Goal: Transaction & Acquisition: Book appointment/travel/reservation

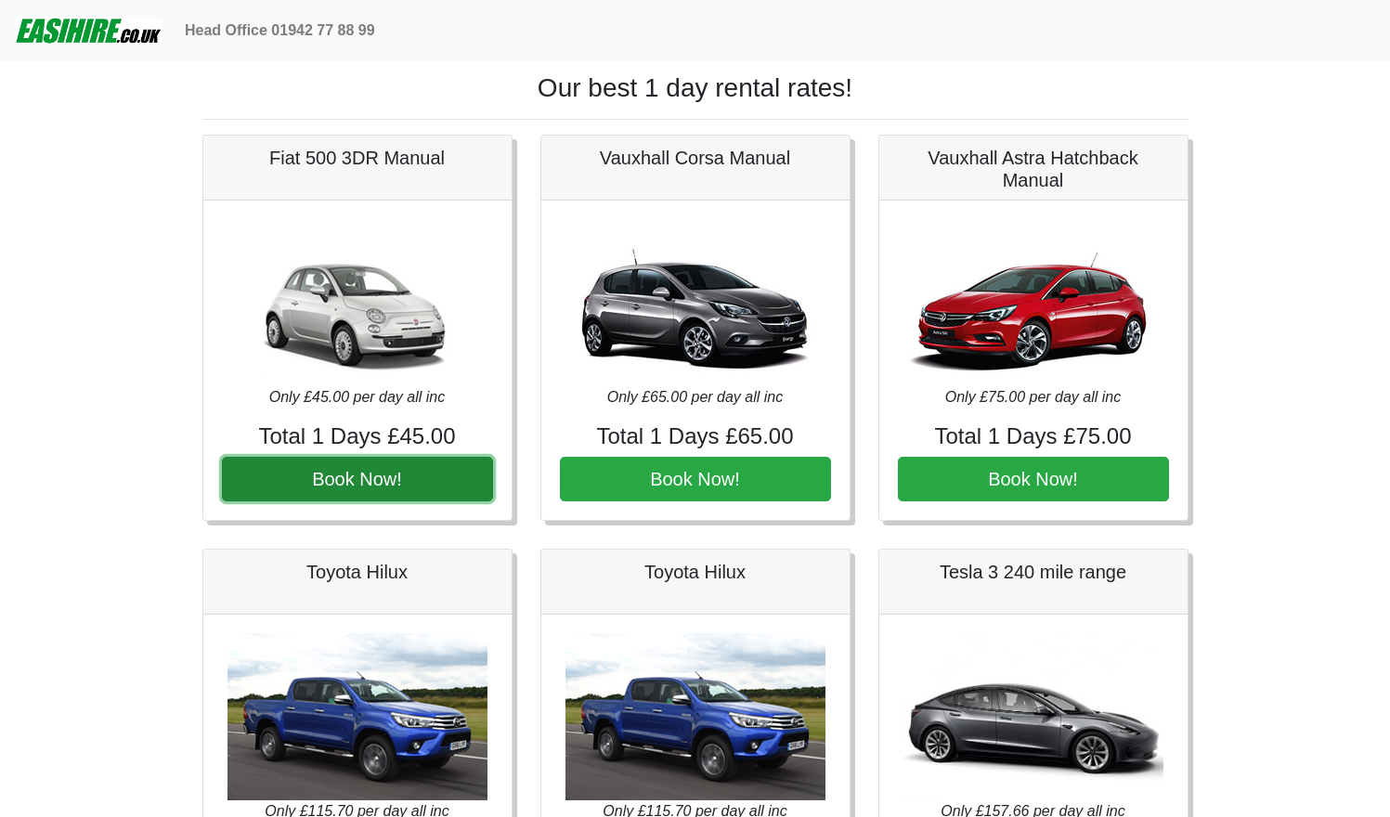
click at [336, 485] on button "Book Now!" at bounding box center [357, 479] width 271 height 45
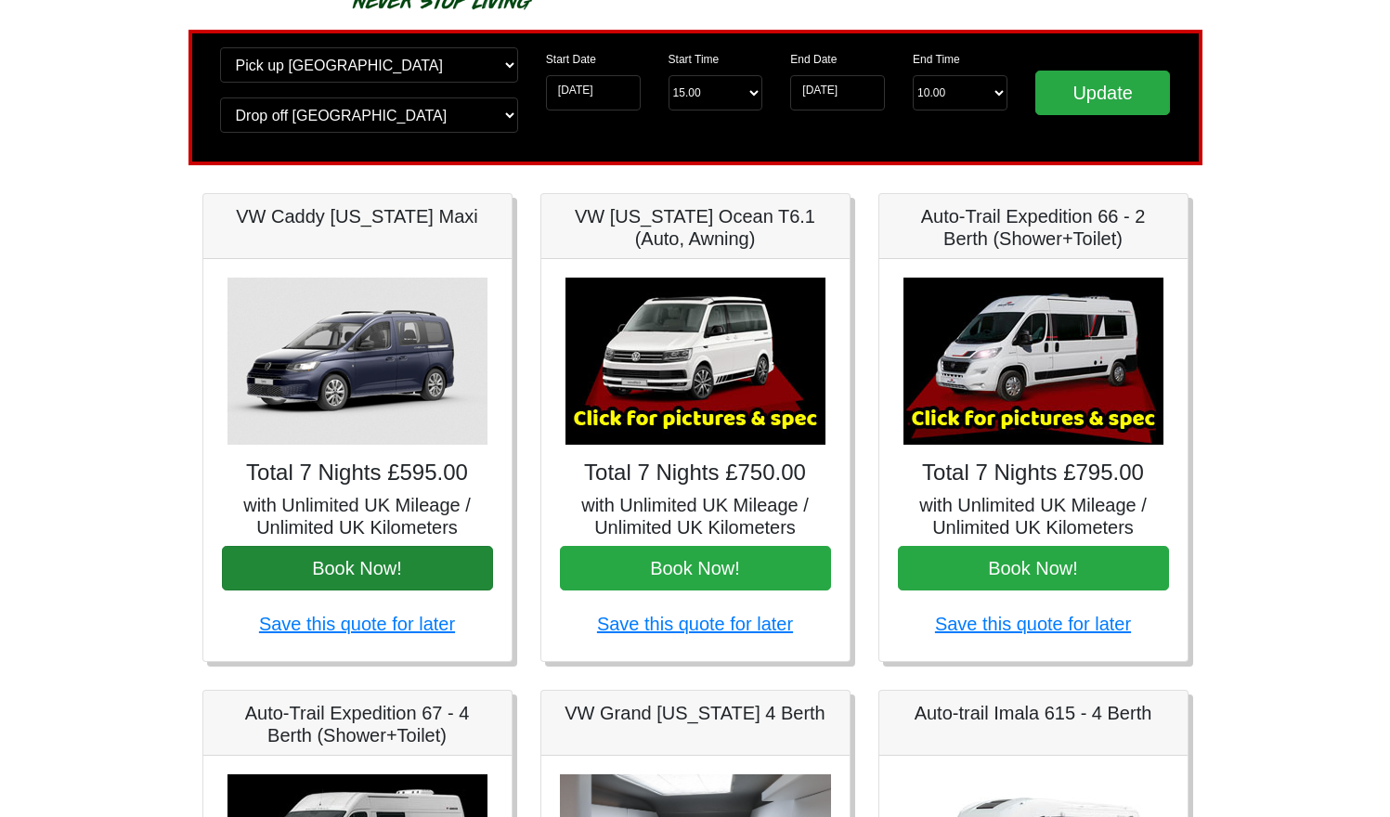
scroll to position [113, 0]
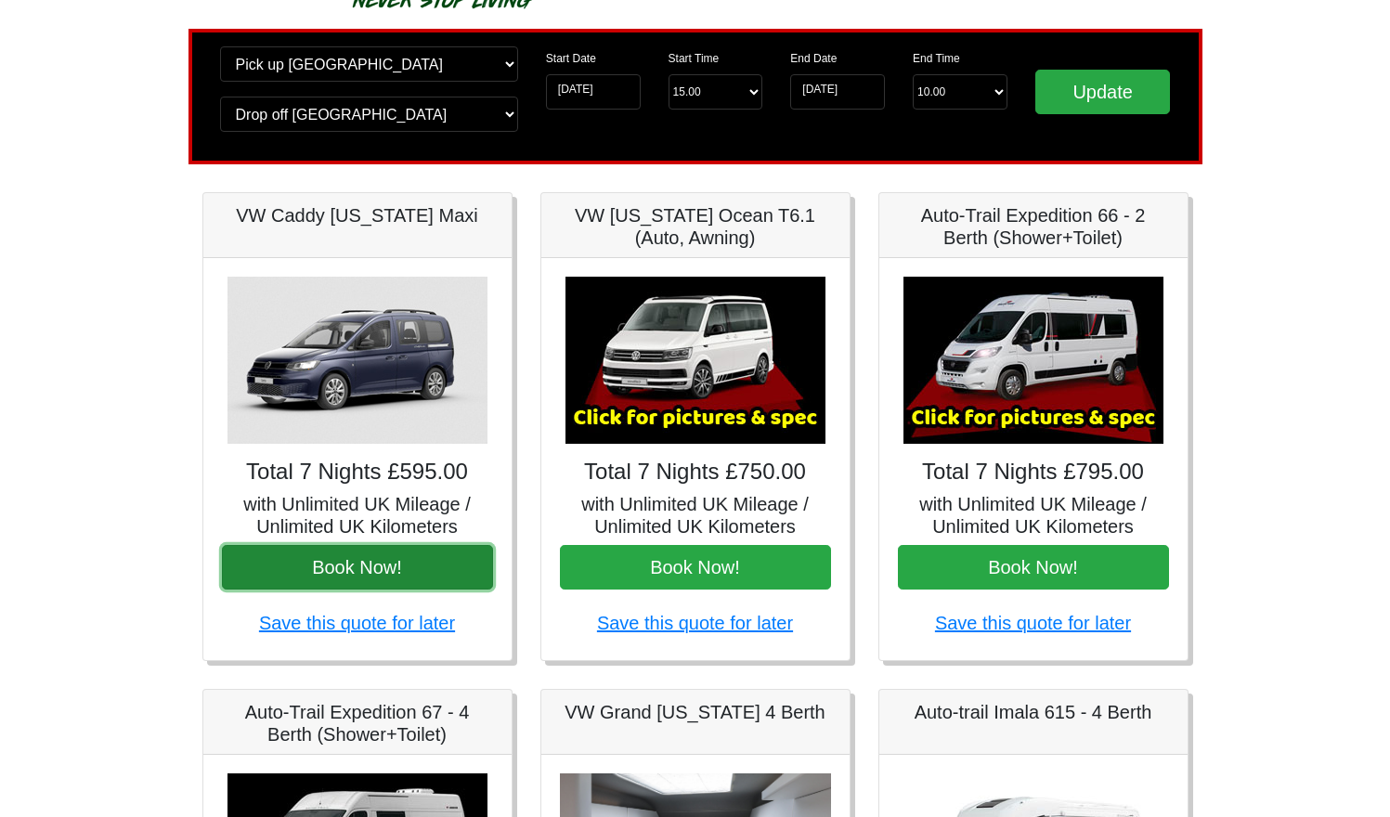
click at [358, 568] on button "Book Now!" at bounding box center [357, 567] width 271 height 45
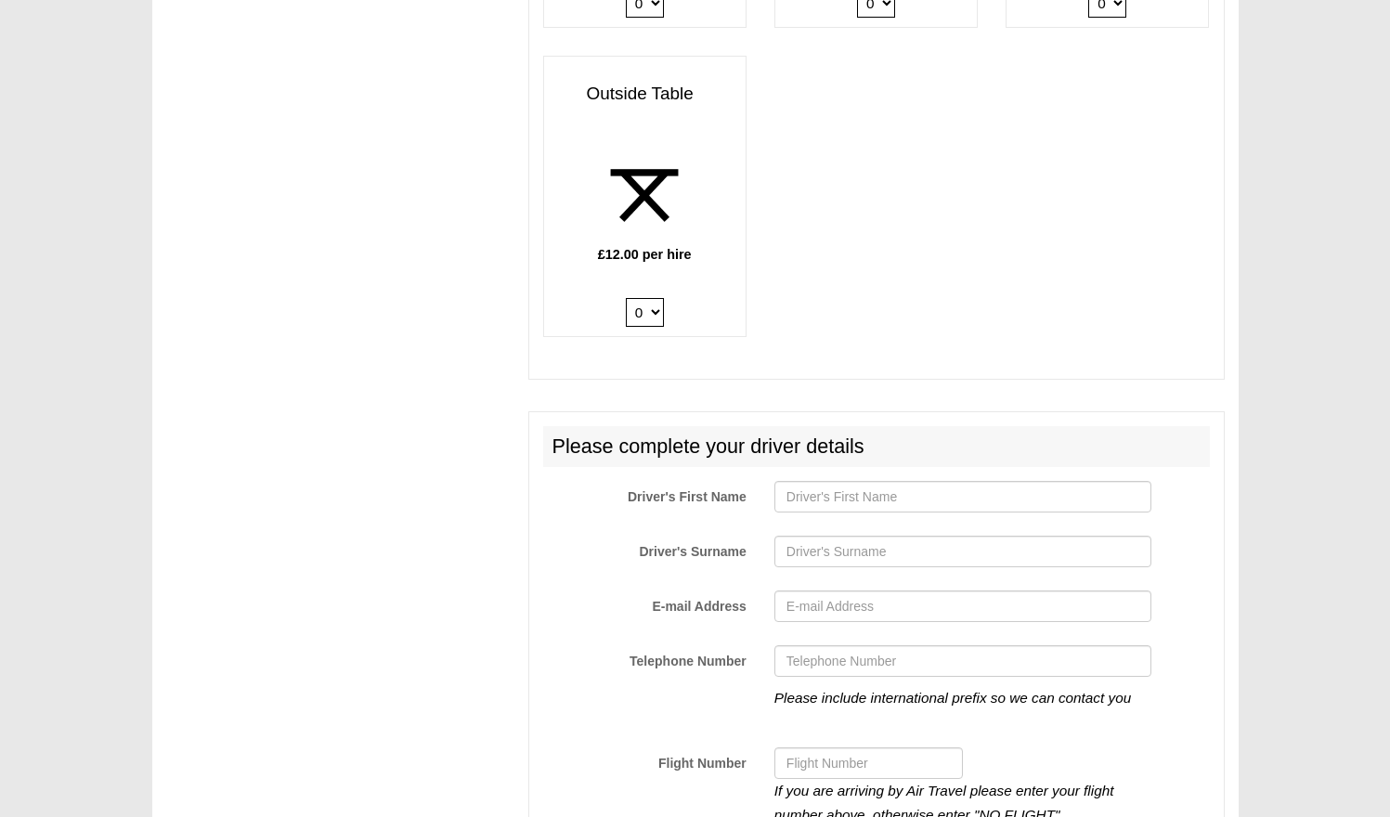
scroll to position [2851, 0]
click at [868, 482] on input "Driver's First Name" at bounding box center [963, 496] width 377 height 32
type input "test"
click at [867, 540] on input "Driver's Surname" at bounding box center [963, 551] width 377 height 32
type input "test"
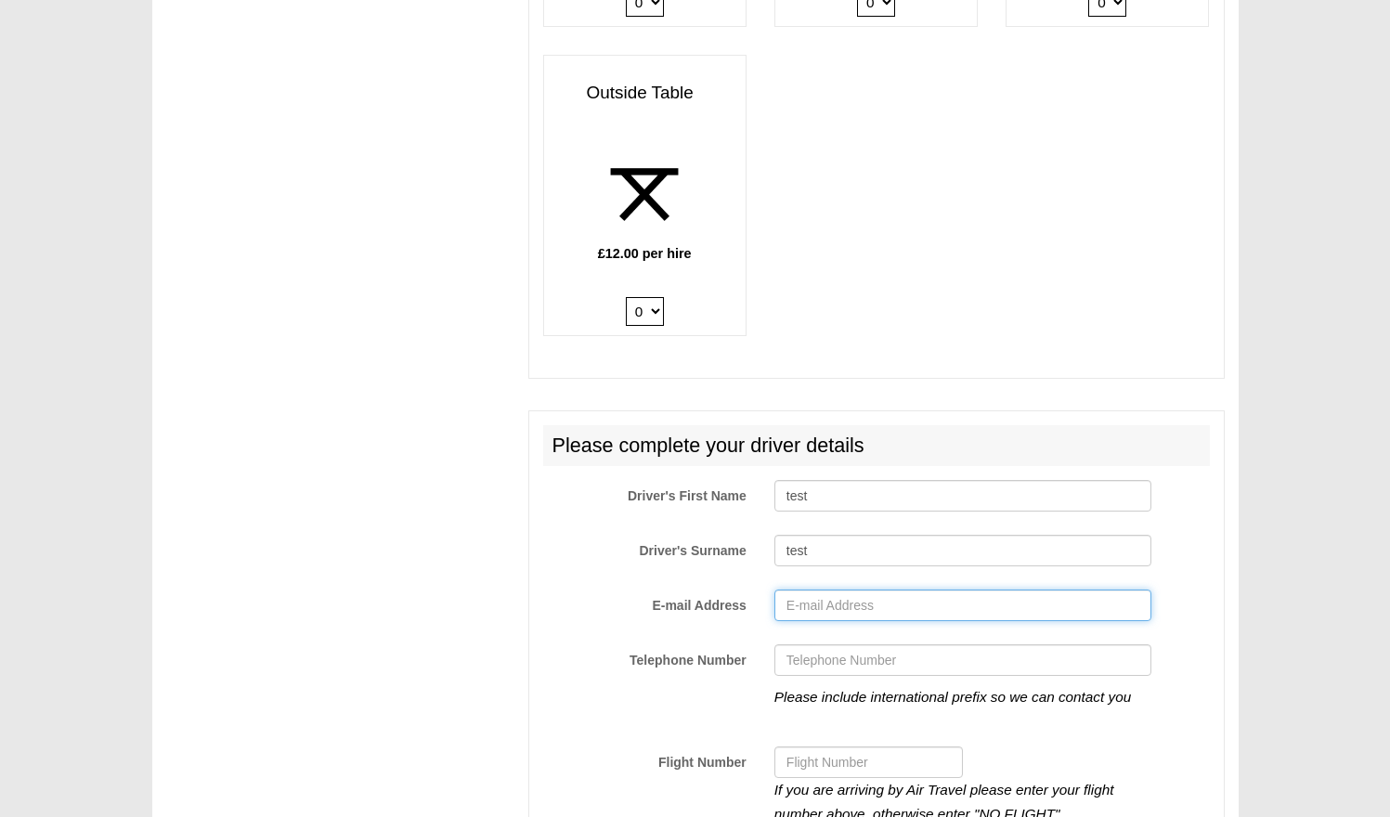
click at [843, 605] on input "E-mail Address" at bounding box center [963, 606] width 377 height 32
type input "test@test.com"
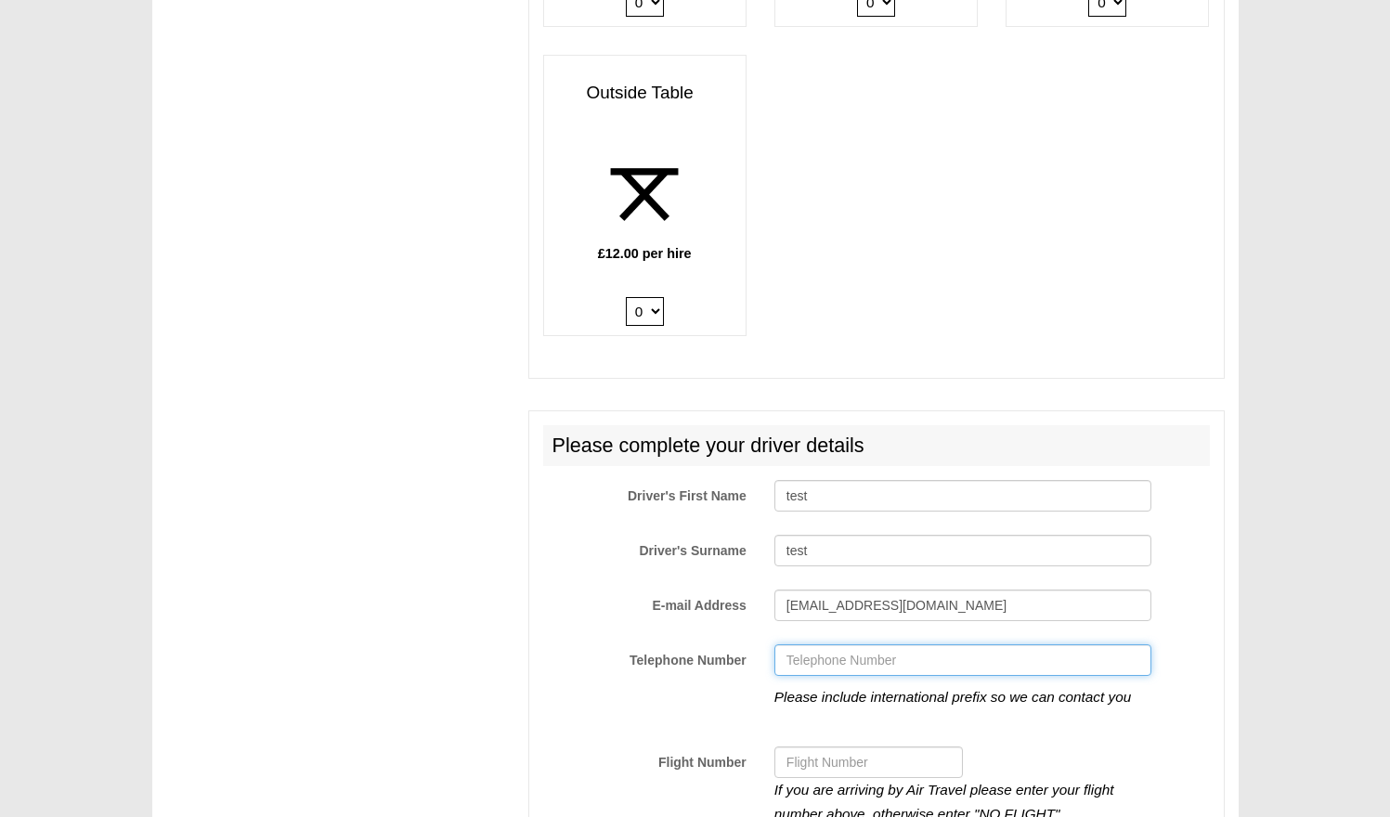
click at [888, 648] on input "Telephone Number" at bounding box center [963, 661] width 377 height 32
type input "12345678910"
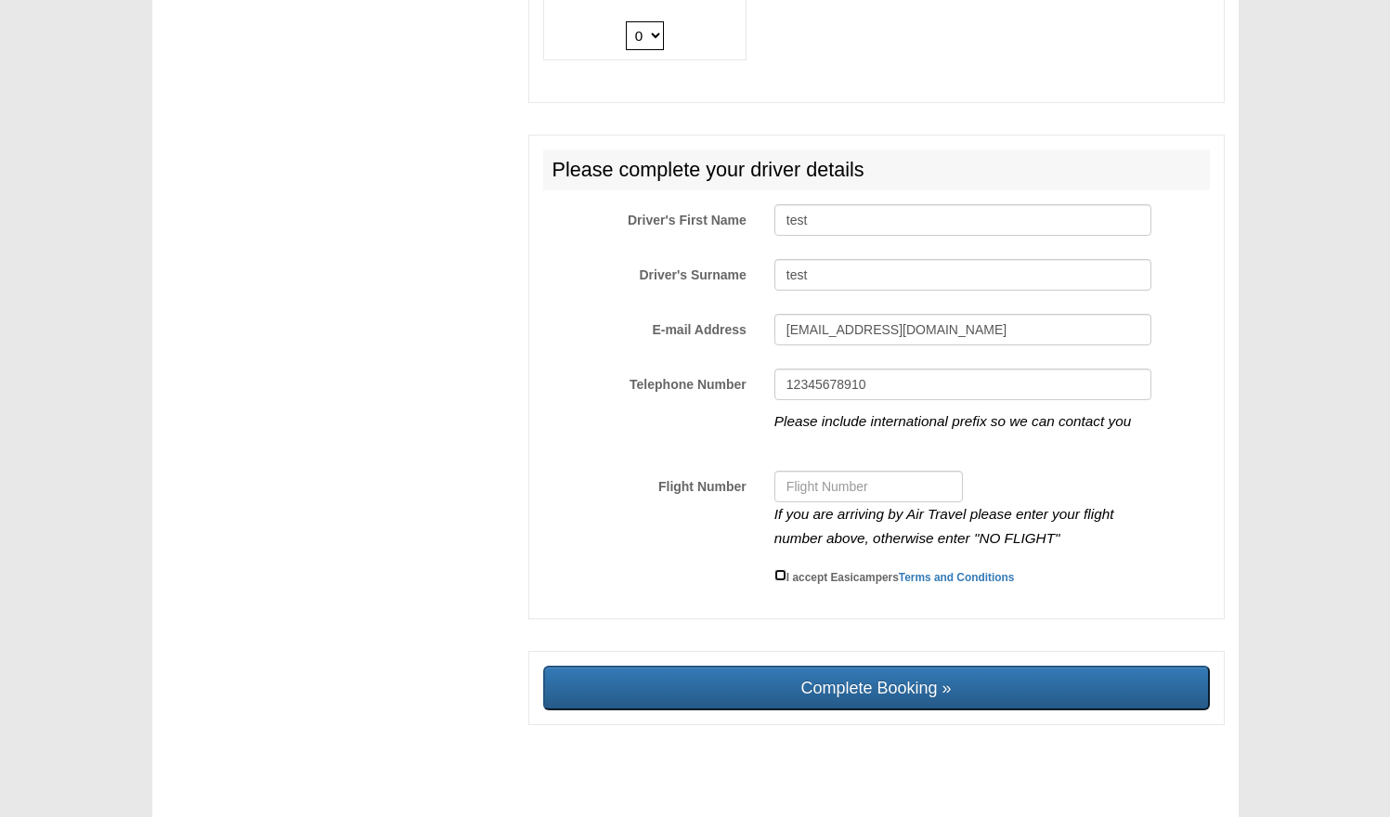
click at [781, 569] on input "I accept Easicampers Terms and Conditions" at bounding box center [781, 575] width 12 height 12
checkbox input "true"
click at [844, 471] on input "Flight Number" at bounding box center [869, 487] width 189 height 32
type input "NO FLIGHT"
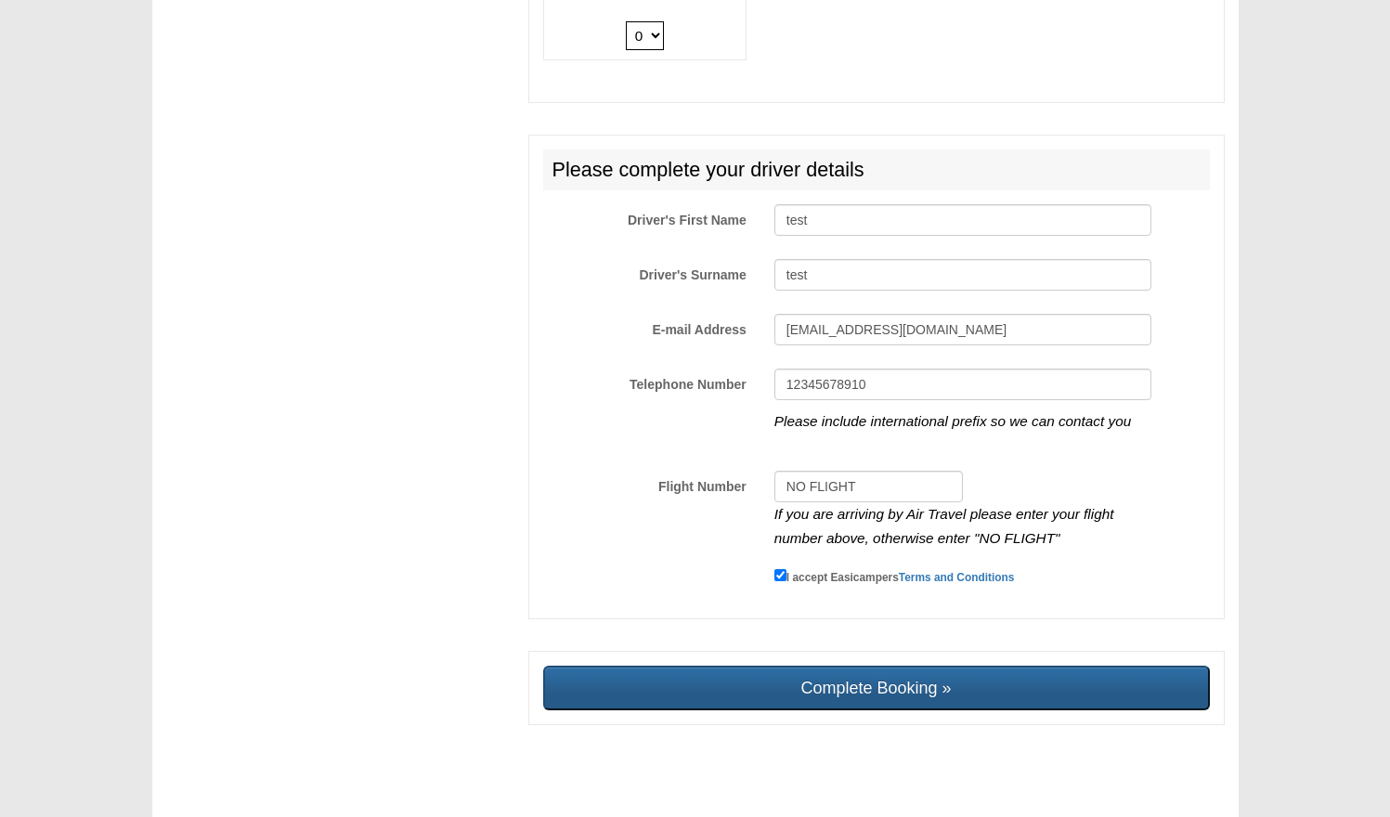
click at [920, 675] on input "Complete Booking »" at bounding box center [876, 688] width 667 height 45
type input "Sending, please wait..."
